Goal: Task Accomplishment & Management: Use online tool/utility

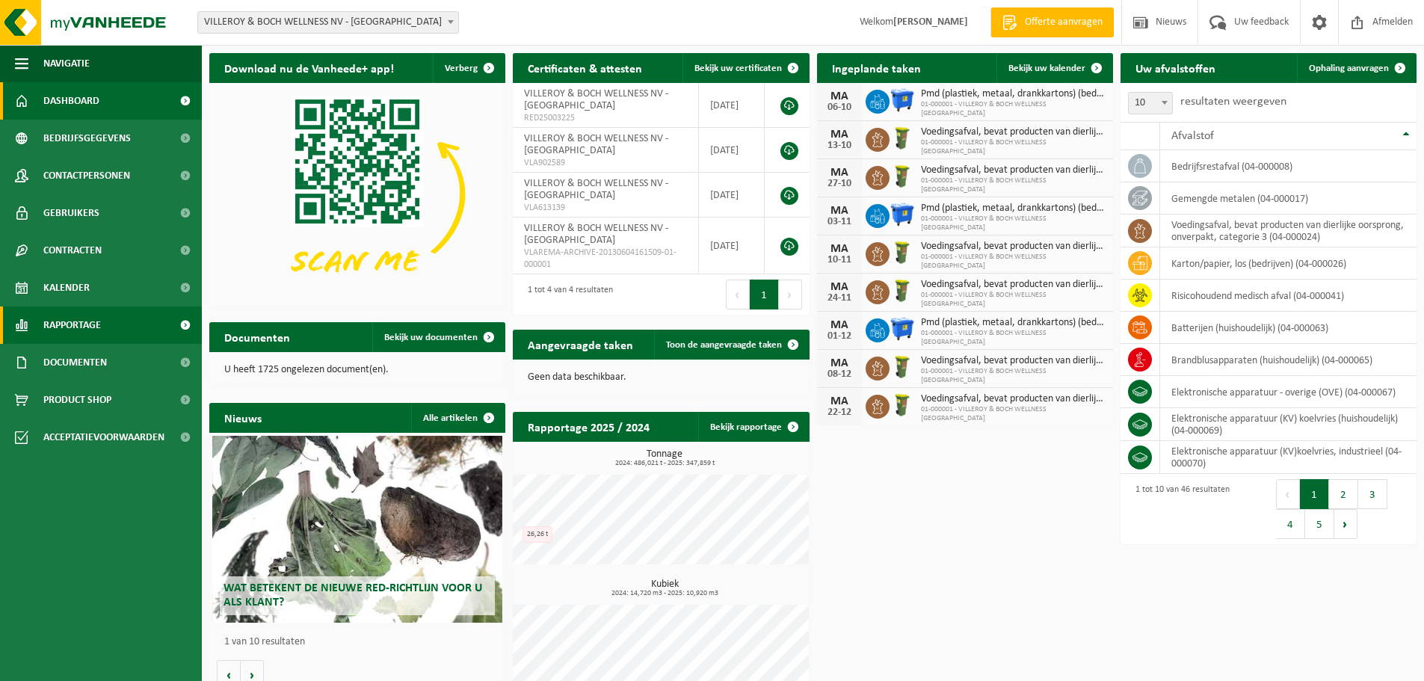
click at [118, 327] on link "Rapportage" at bounding box center [101, 324] width 202 height 37
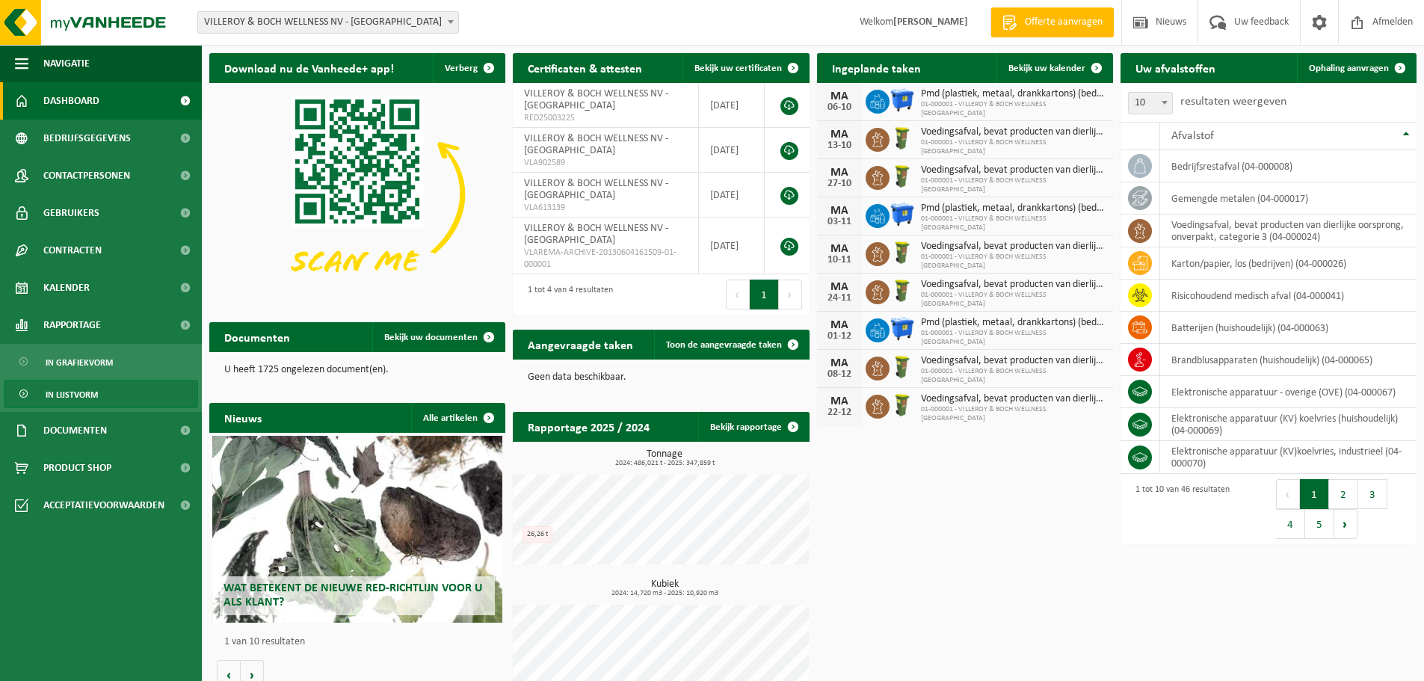
click at [82, 389] on span "In lijstvorm" at bounding box center [72, 394] width 52 height 28
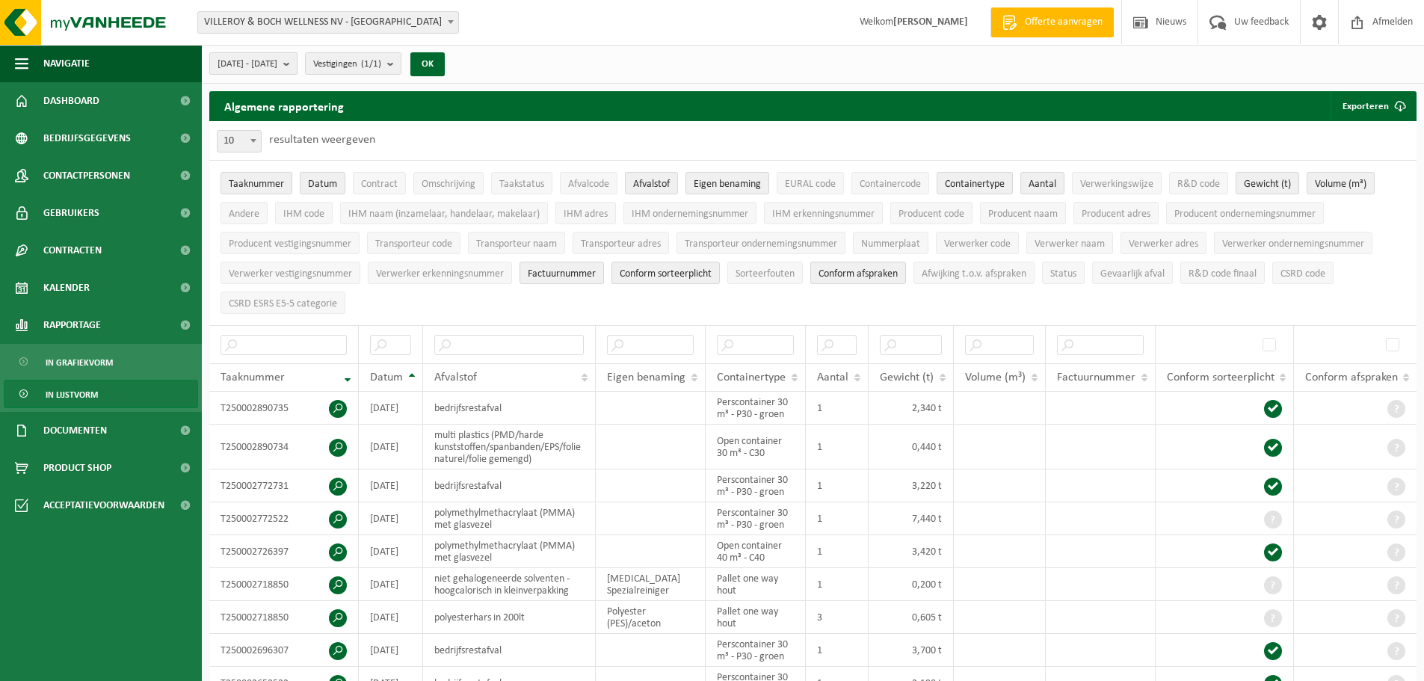
click at [297, 67] on b "submit" at bounding box center [289, 63] width 13 height 21
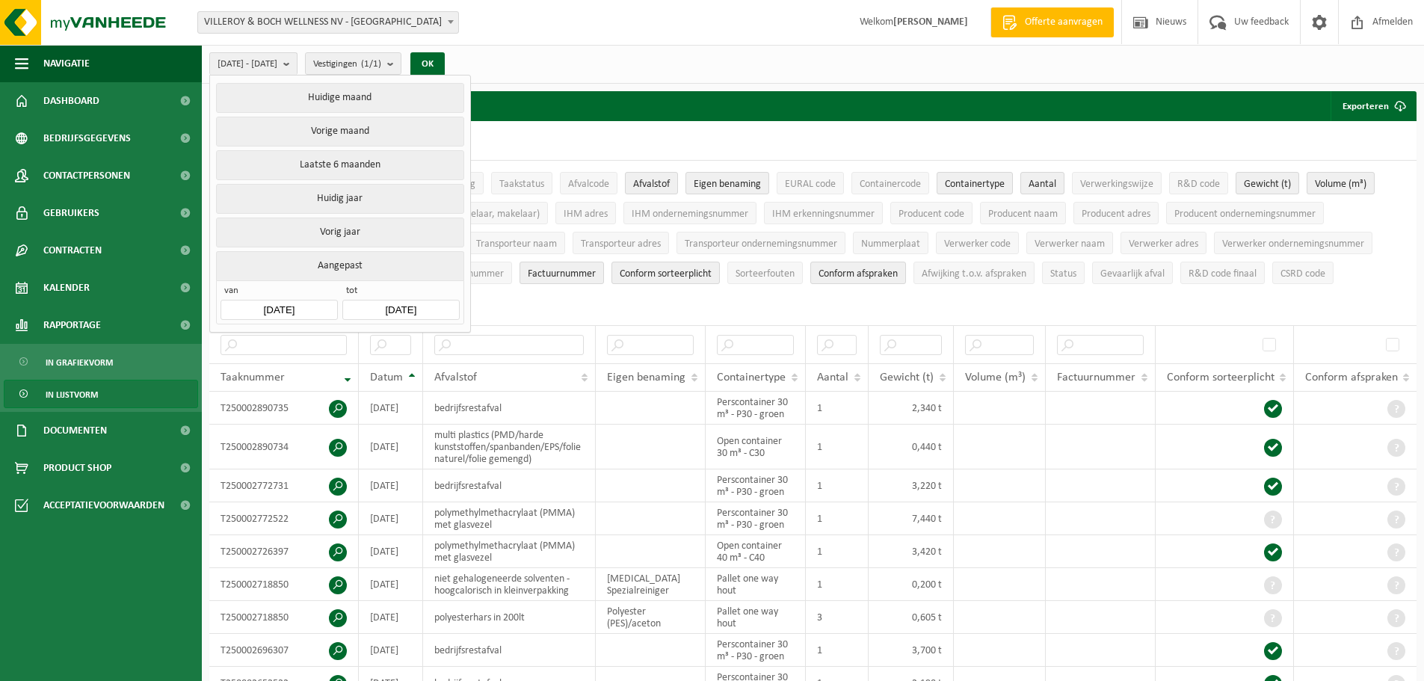
click at [339, 265] on button "Aangepast" at bounding box center [339, 265] width 247 height 29
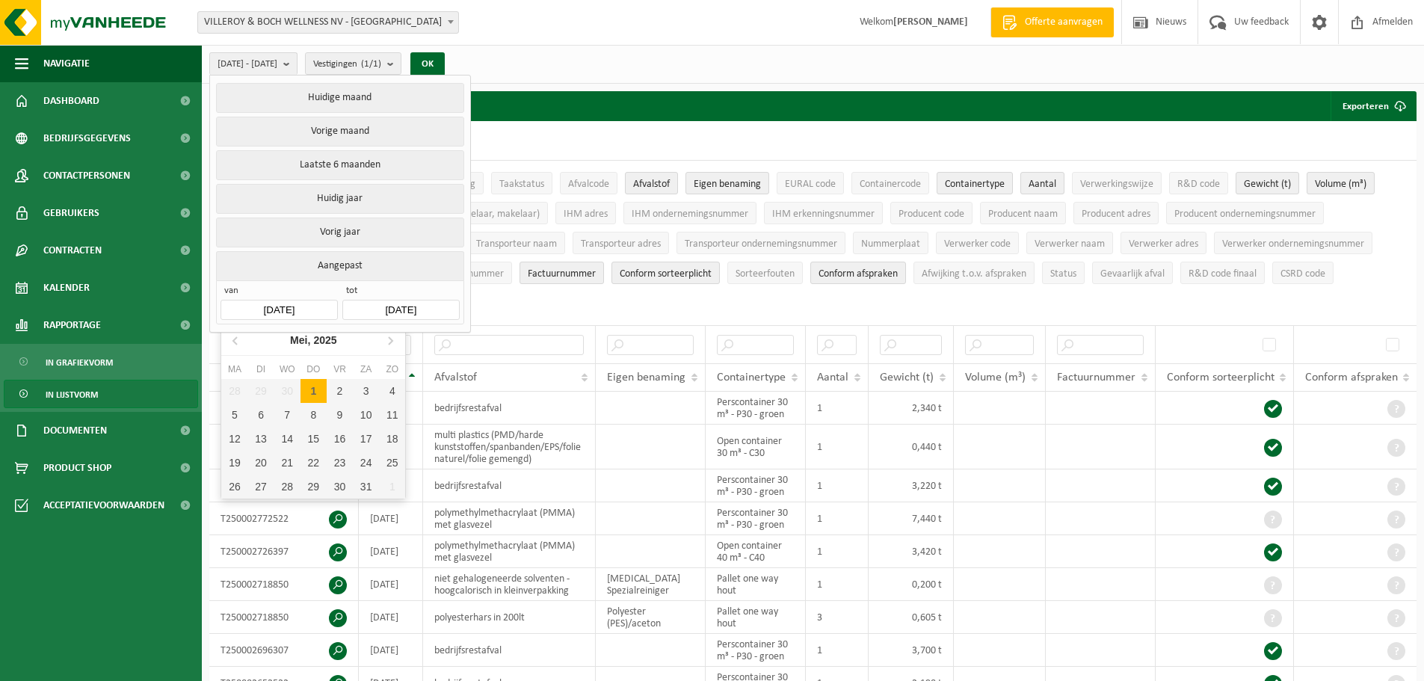
click at [312, 305] on input "2025-05-01" at bounding box center [279, 310] width 117 height 20
click at [235, 338] on icon at bounding box center [236, 340] width 24 height 24
click at [235, 338] on icon at bounding box center [235, 340] width 4 height 7
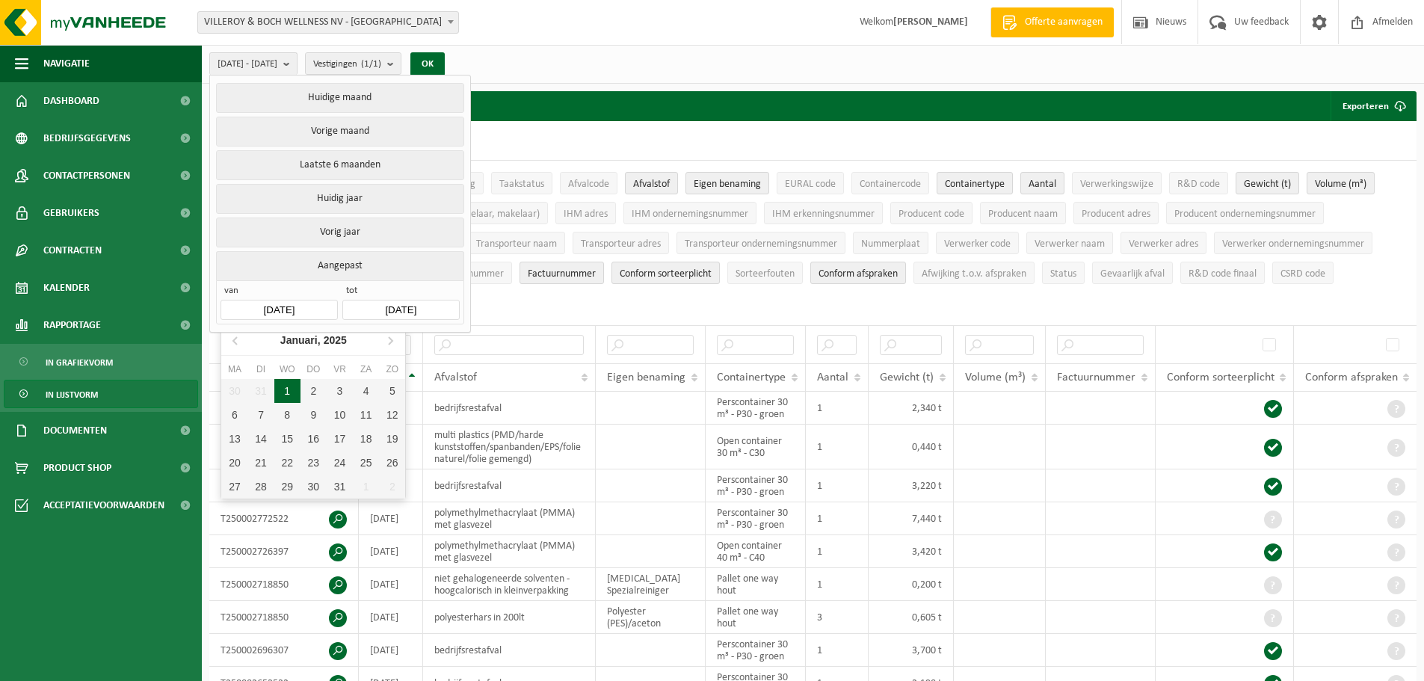
click at [286, 390] on div "1" at bounding box center [287, 391] width 26 height 24
type input "2025-01-01"
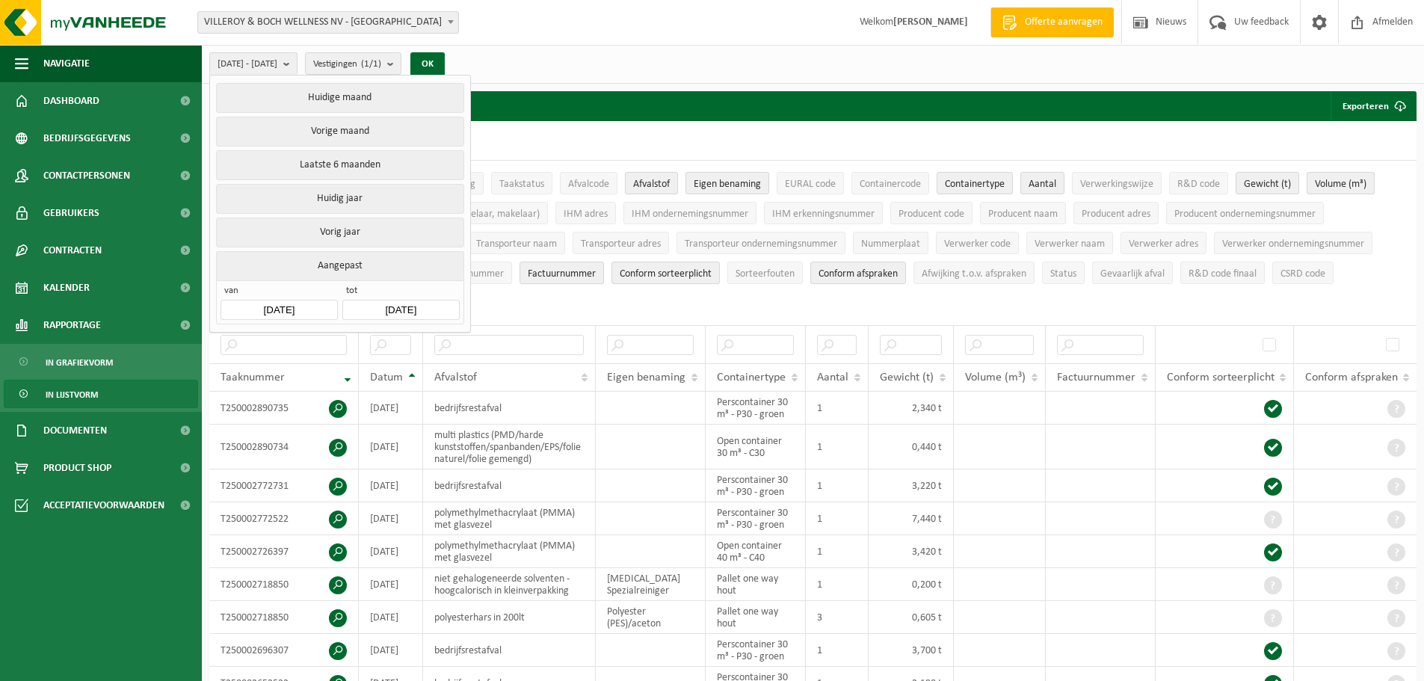
click at [392, 302] on input "2025-10-06" at bounding box center [400, 310] width 117 height 20
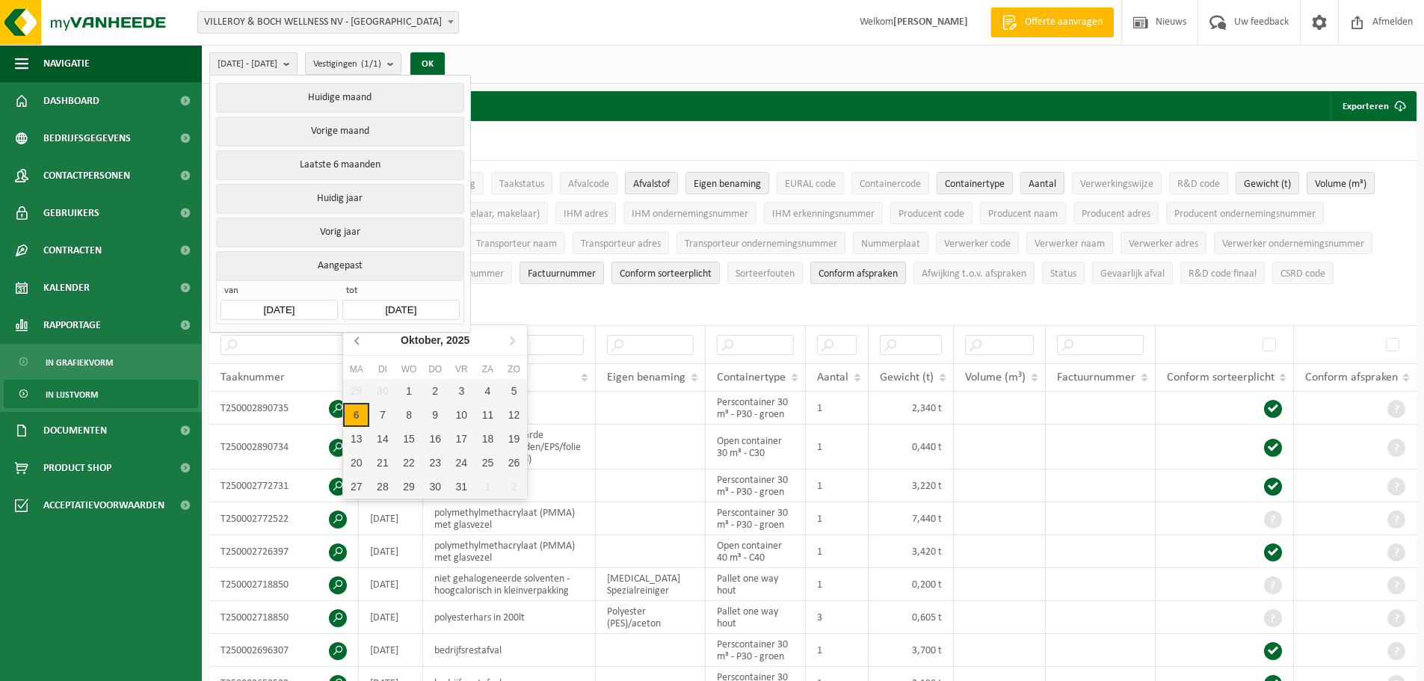
click at [354, 339] on icon at bounding box center [358, 340] width 24 height 24
click at [389, 484] on div "30" at bounding box center [382, 487] width 26 height 24
type input "2025-09-30"
type input "2025-01-01"
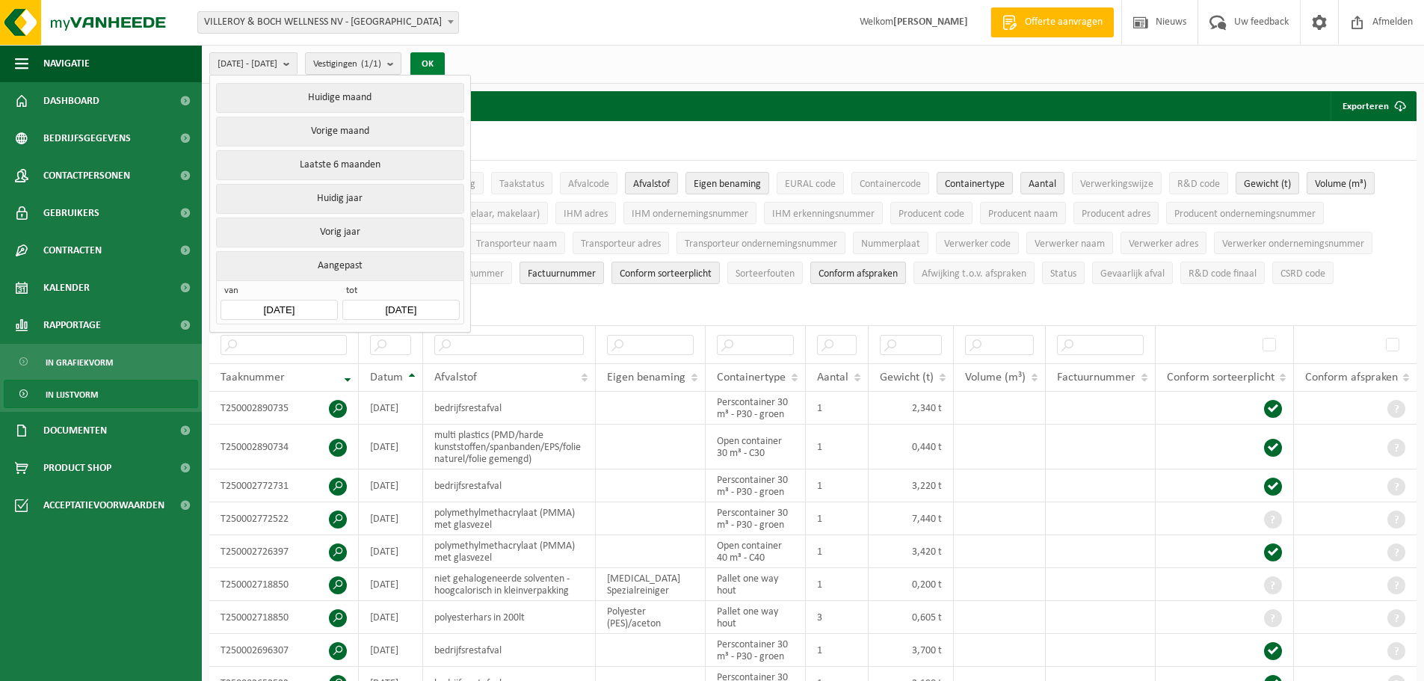
click at [445, 65] on button "OK" at bounding box center [427, 64] width 34 height 24
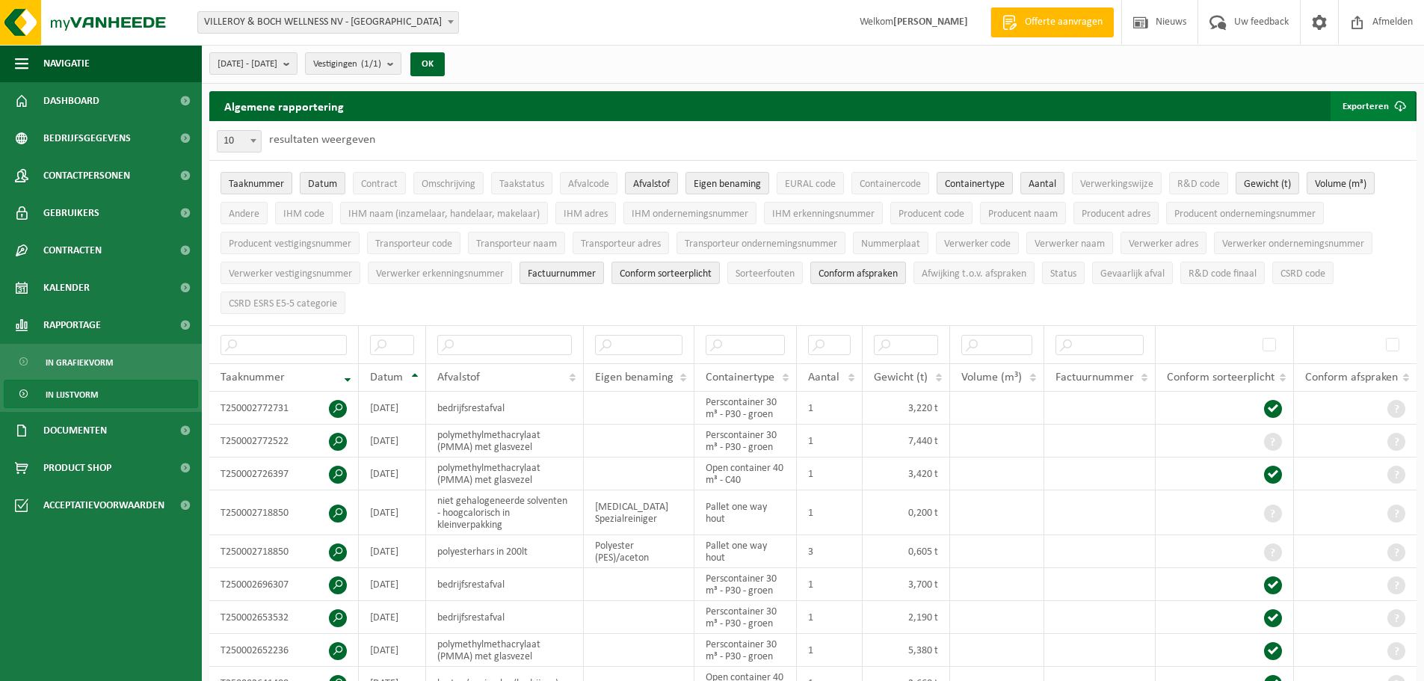
click at [1372, 103] on button "Exporteren" at bounding box center [1373, 106] width 84 height 30
click at [1365, 164] on link "Alle beschikbare kolommen" at bounding box center [1346, 166] width 135 height 30
